Goal: Find specific page/section

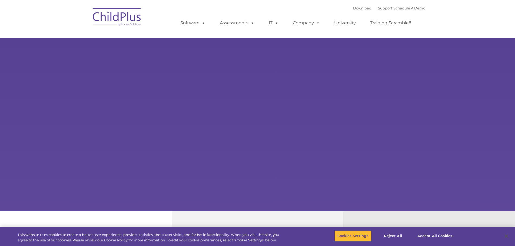
type input ""
select select "MEDIUM"
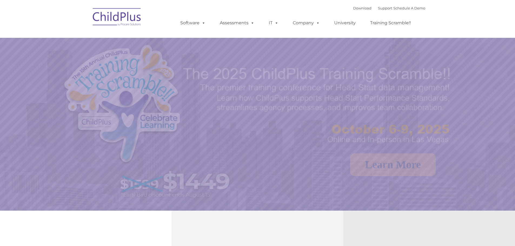
select select "MEDIUM"
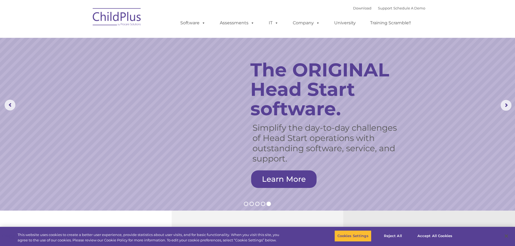
drag, startPoint x: 293, startPoint y: 0, endPoint x: 233, endPoint y: 4, distance: 59.6
click at [233, 4] on div "Download Support | Schedule A Demo  MENU MENU Software ChildPlus: The original…" at bounding box center [298, 19] width 256 height 30
